Goal: Find specific page/section: Find specific page/section

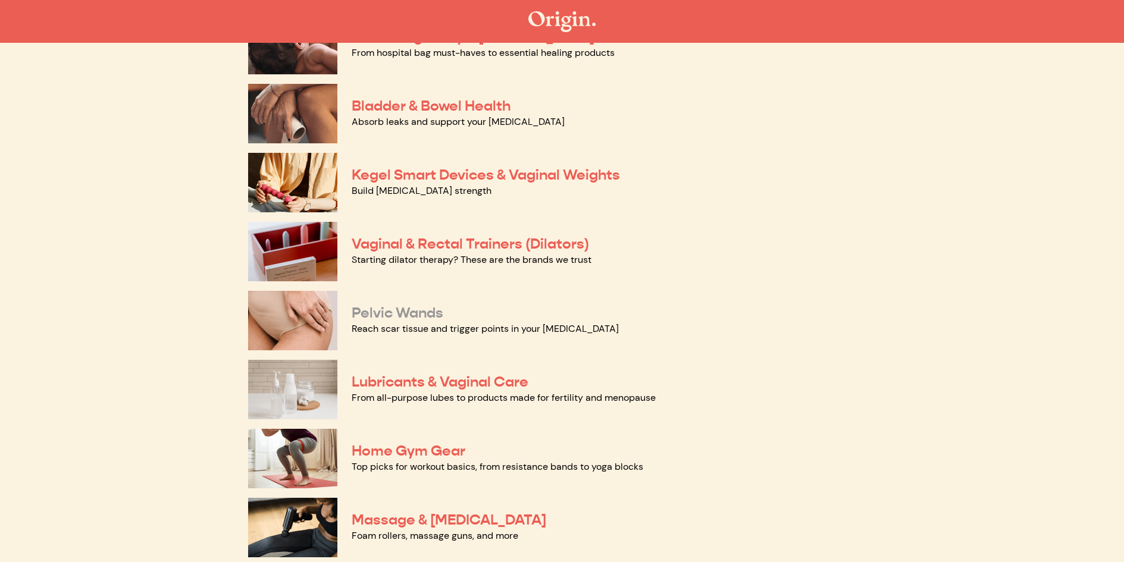
scroll to position [382, 0]
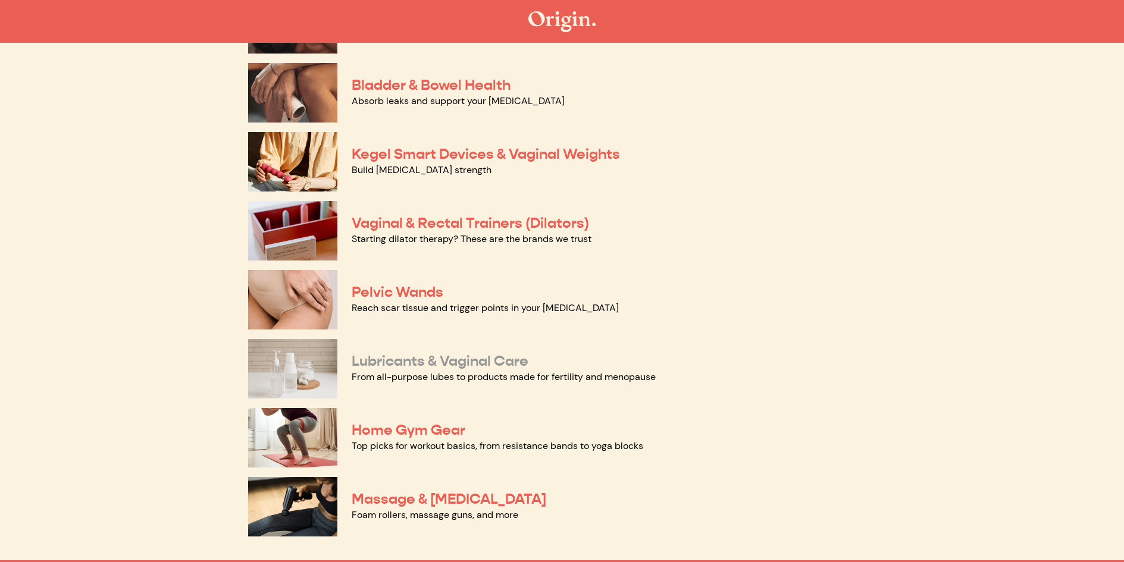
click at [410, 361] on link "Lubricants & Vaginal Care" at bounding box center [440, 361] width 177 height 18
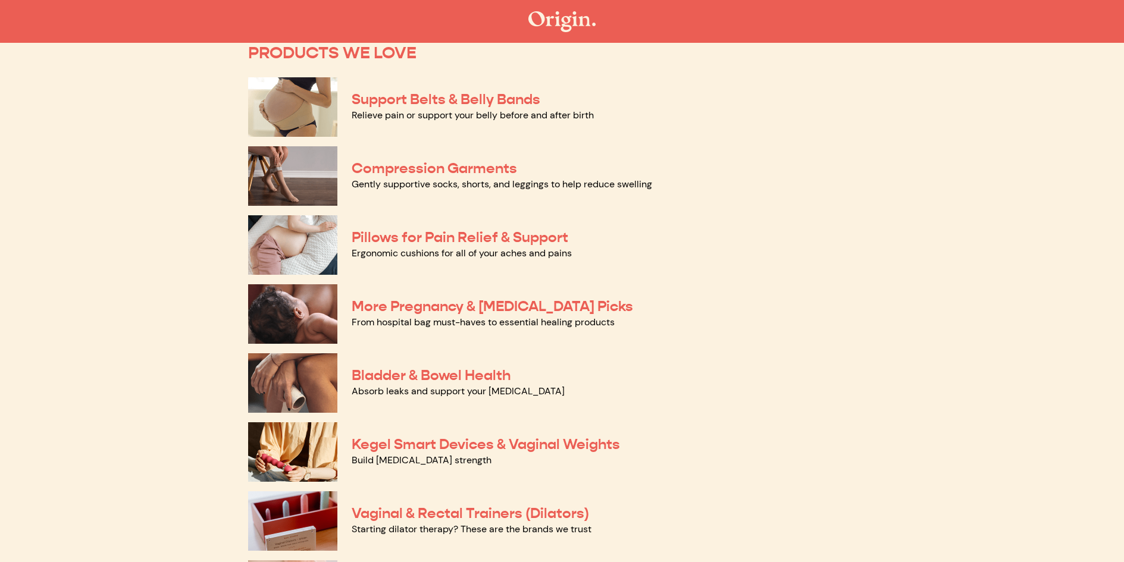
scroll to position [119, 0]
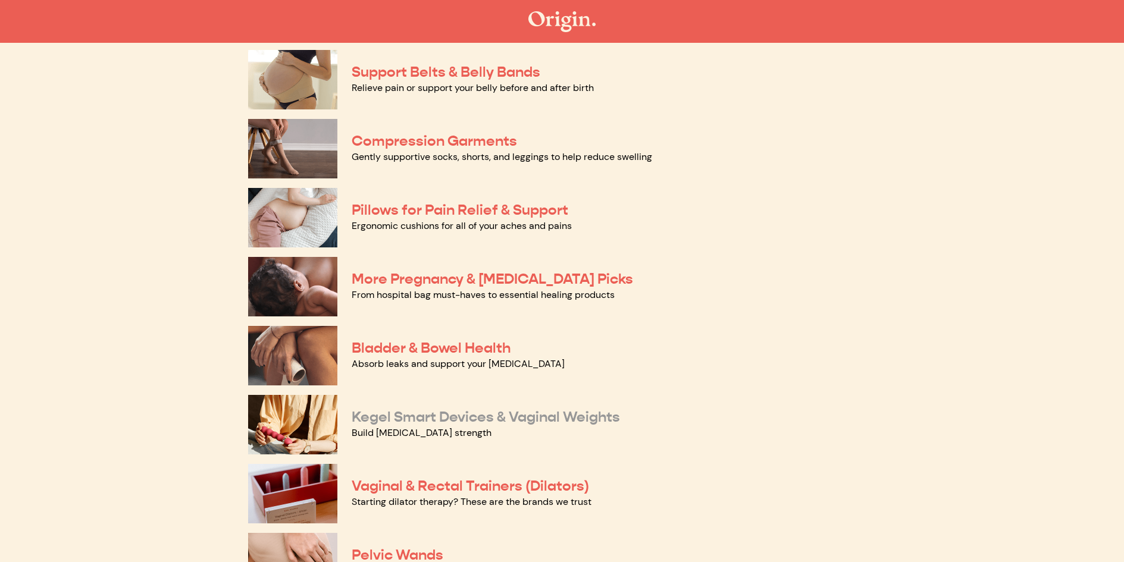
click at [416, 418] on link "Kegel Smart Devices & Vaginal Weights" at bounding box center [486, 417] width 268 height 18
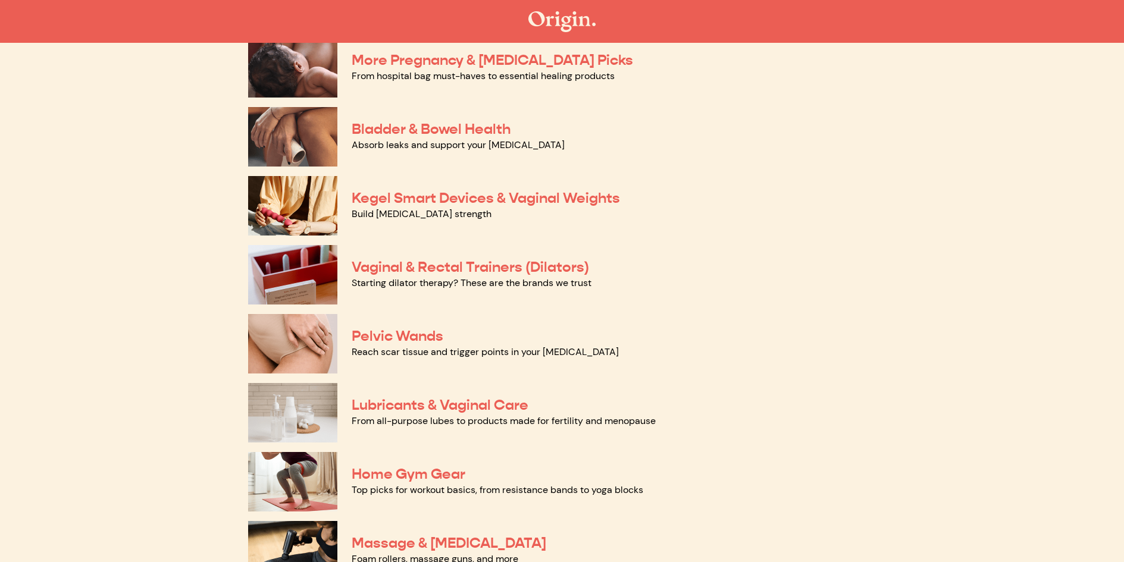
scroll to position [144, 0]
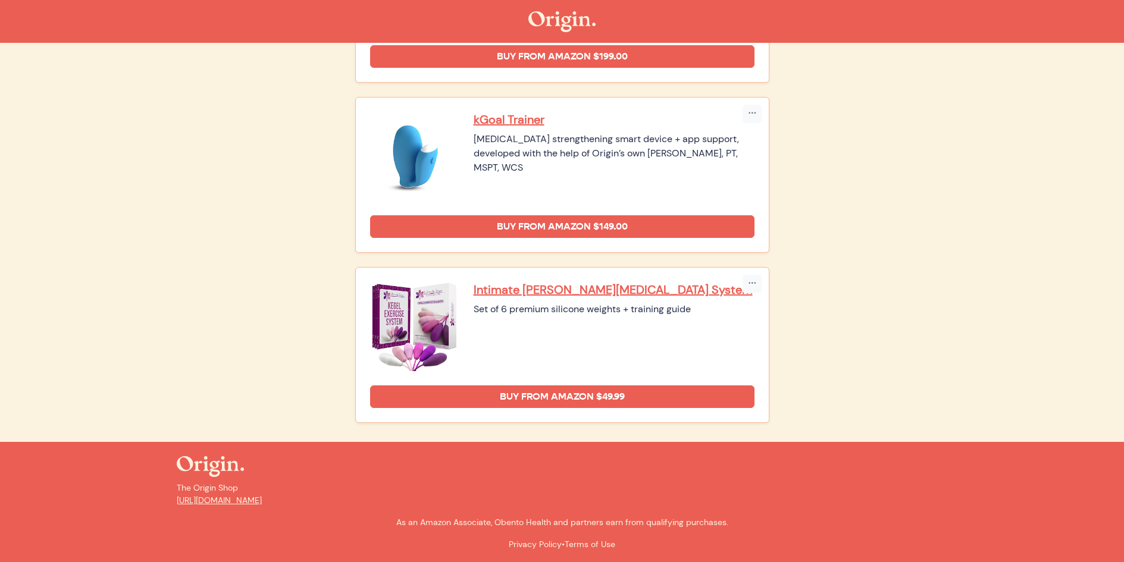
scroll to position [277, 0]
